Goal: Check status: Check status

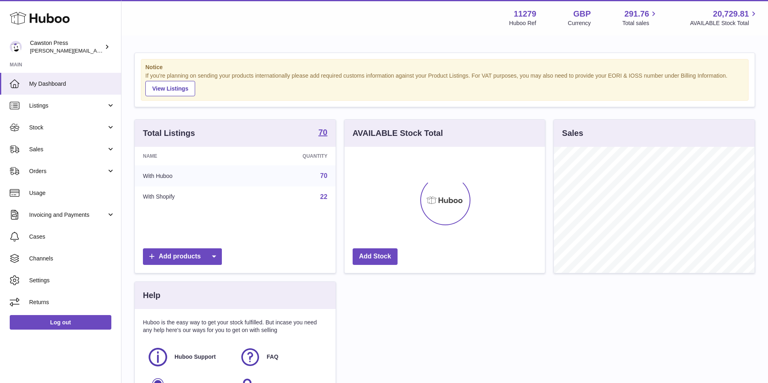
scroll to position [126, 200]
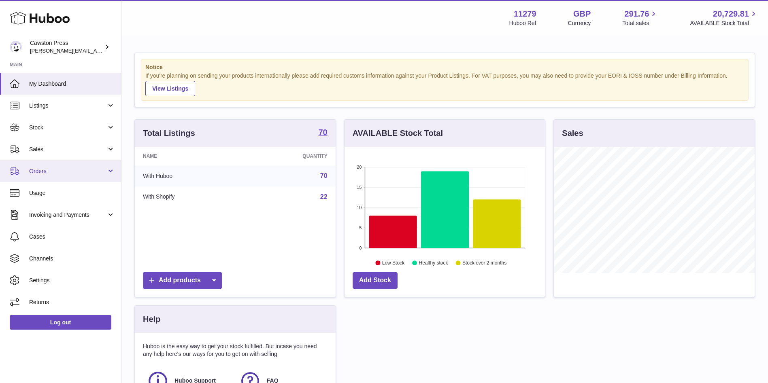
click at [77, 170] on span "Orders" at bounding box center [67, 172] width 77 height 8
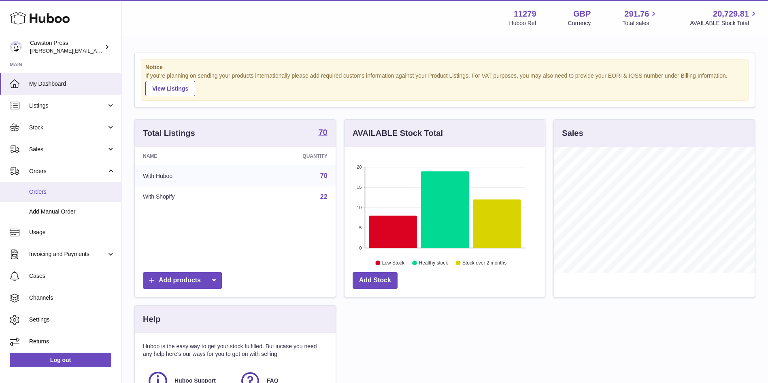
click at [45, 192] on span "Orders" at bounding box center [72, 192] width 86 height 8
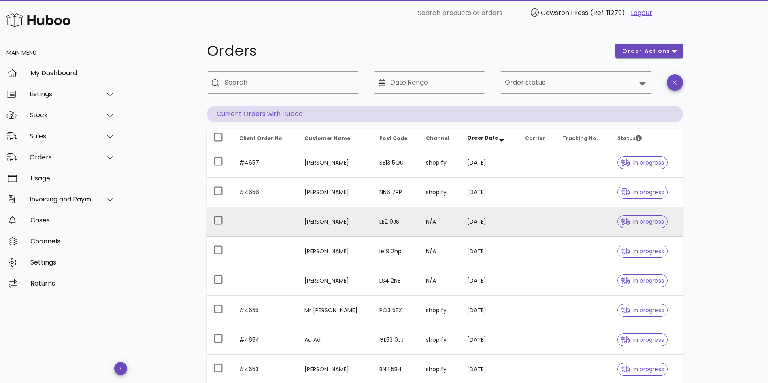
click at [513, 223] on td "[DATE]" at bounding box center [490, 222] width 58 height 30
